Goal: Learn about a topic

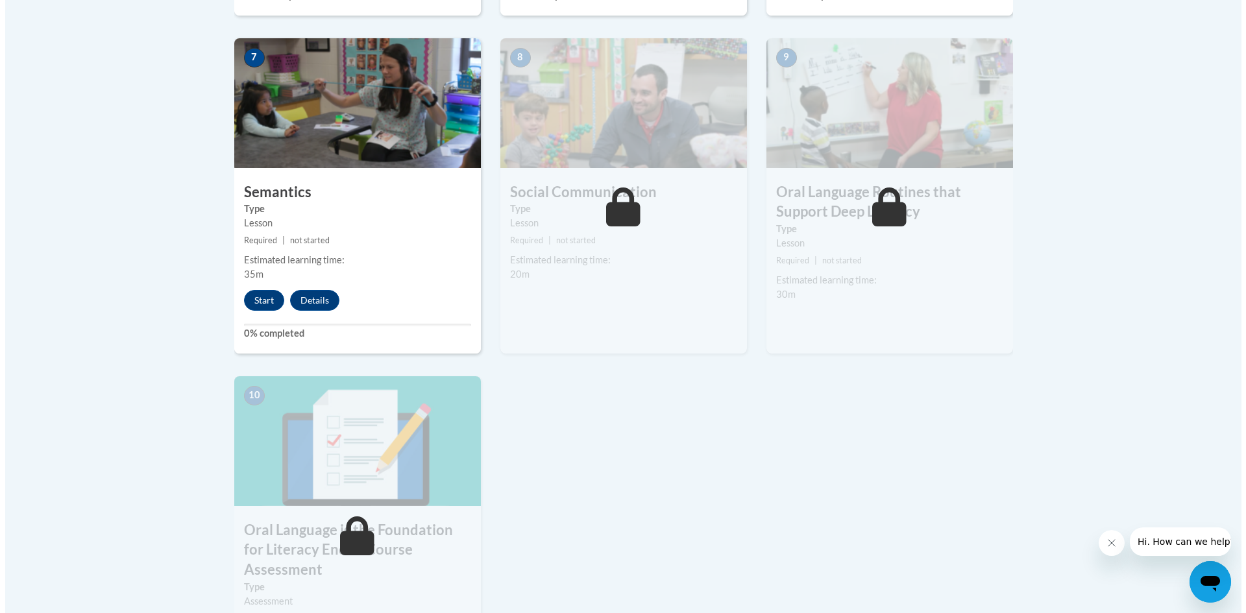
scroll to position [1137, 0]
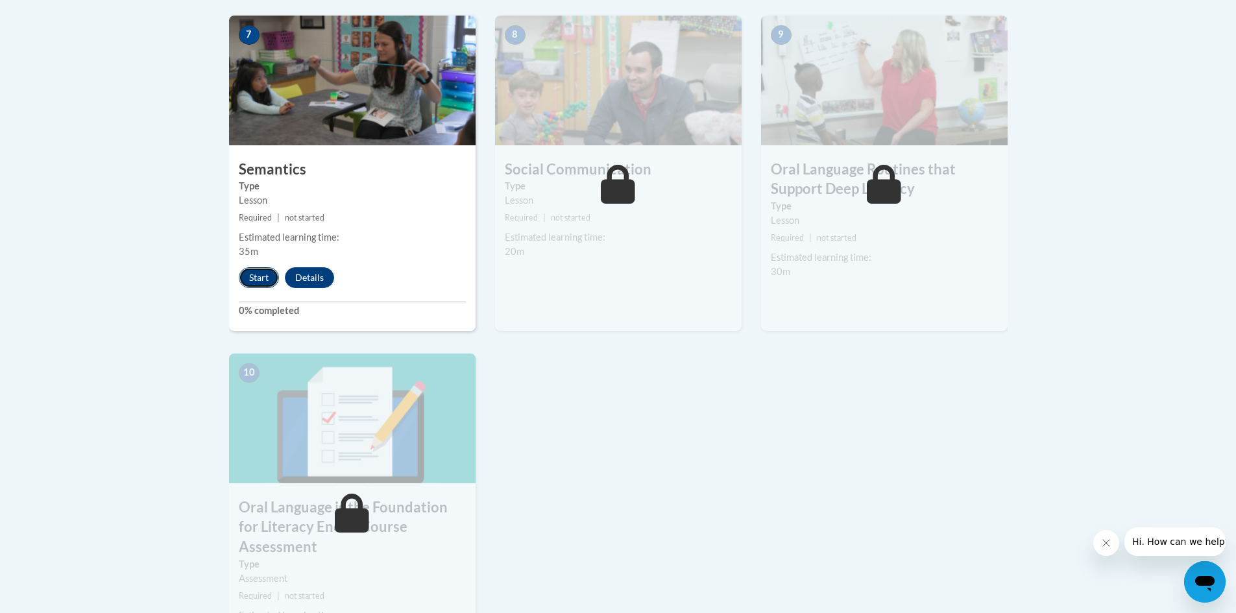
click at [247, 284] on button "Start" at bounding box center [259, 277] width 40 height 21
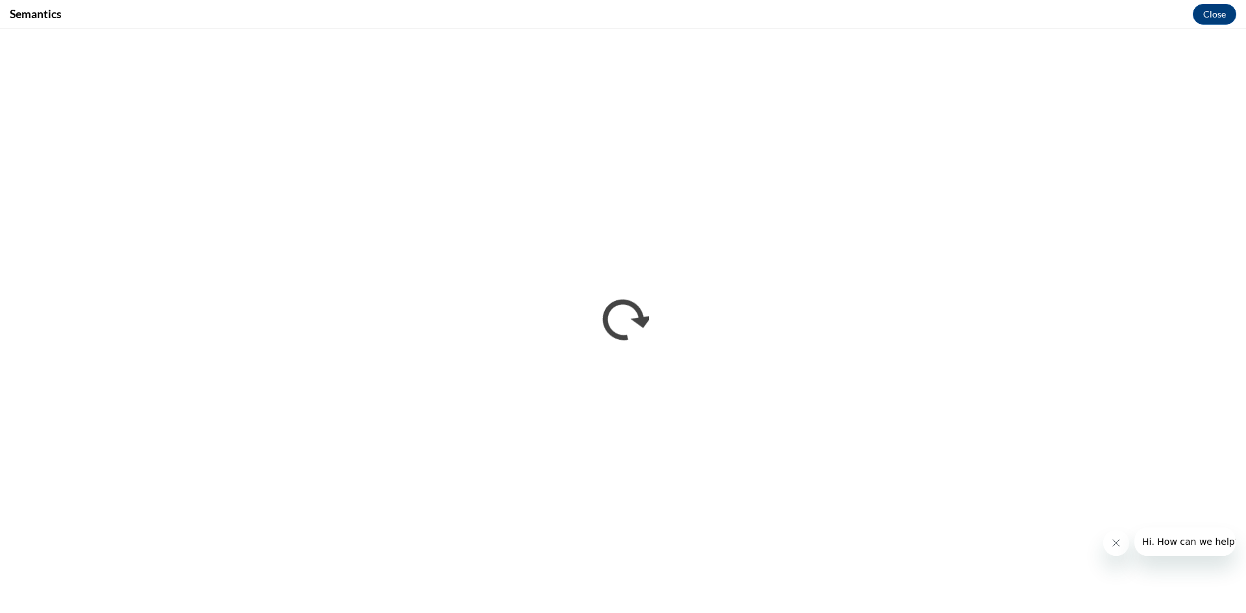
scroll to position [0, 0]
